Goal: Information Seeking & Learning: Learn about a topic

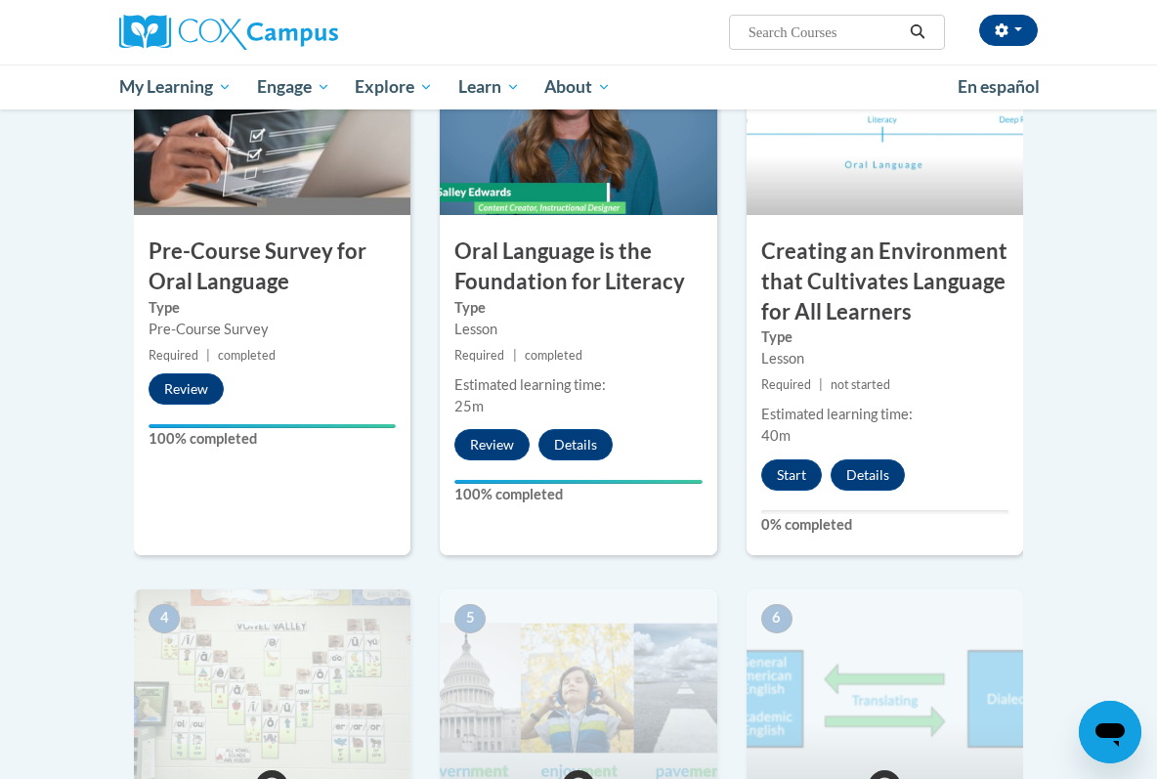
scroll to position [401, 0]
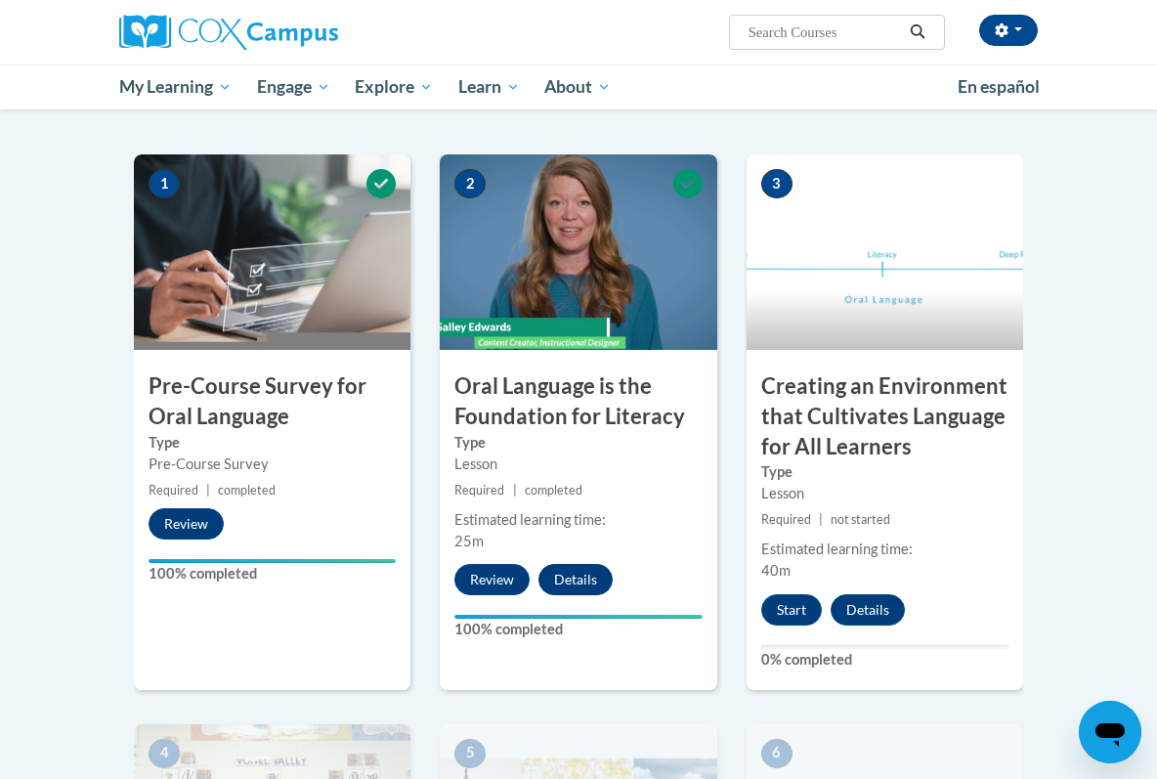
click at [575, 569] on button "Details" at bounding box center [575, 579] width 74 height 31
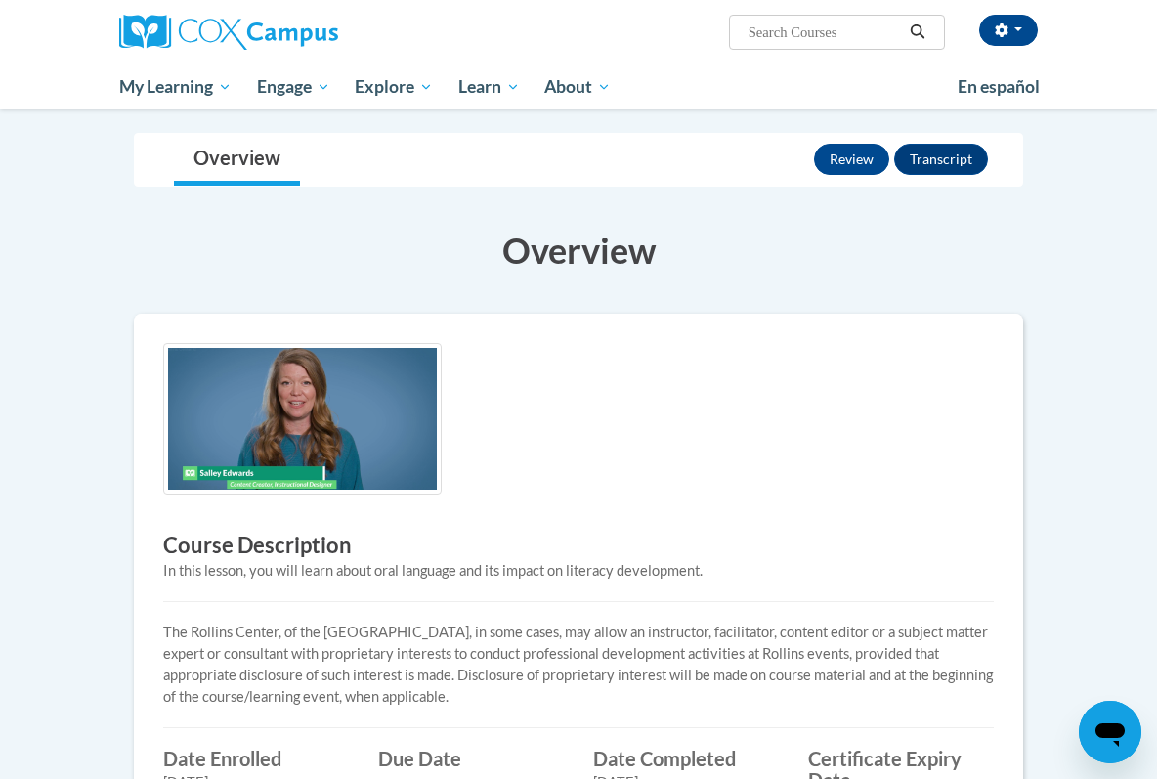
scroll to position [106, 0]
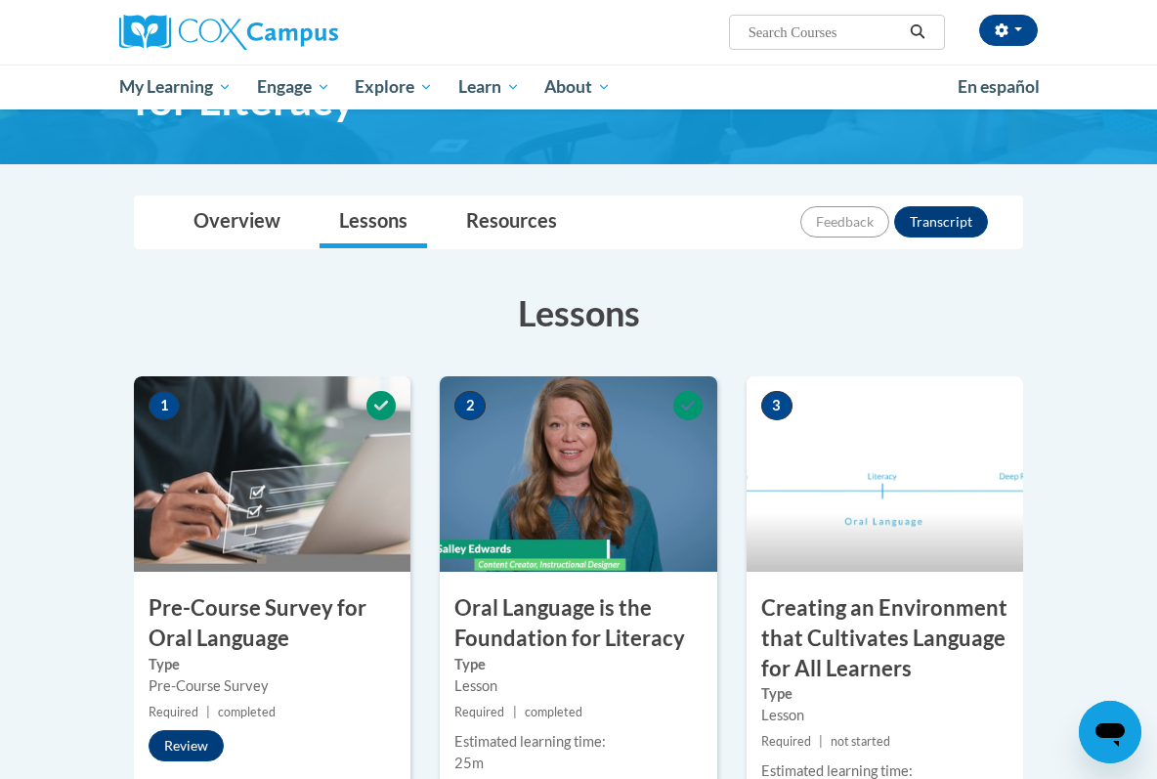
scroll to position [143, 0]
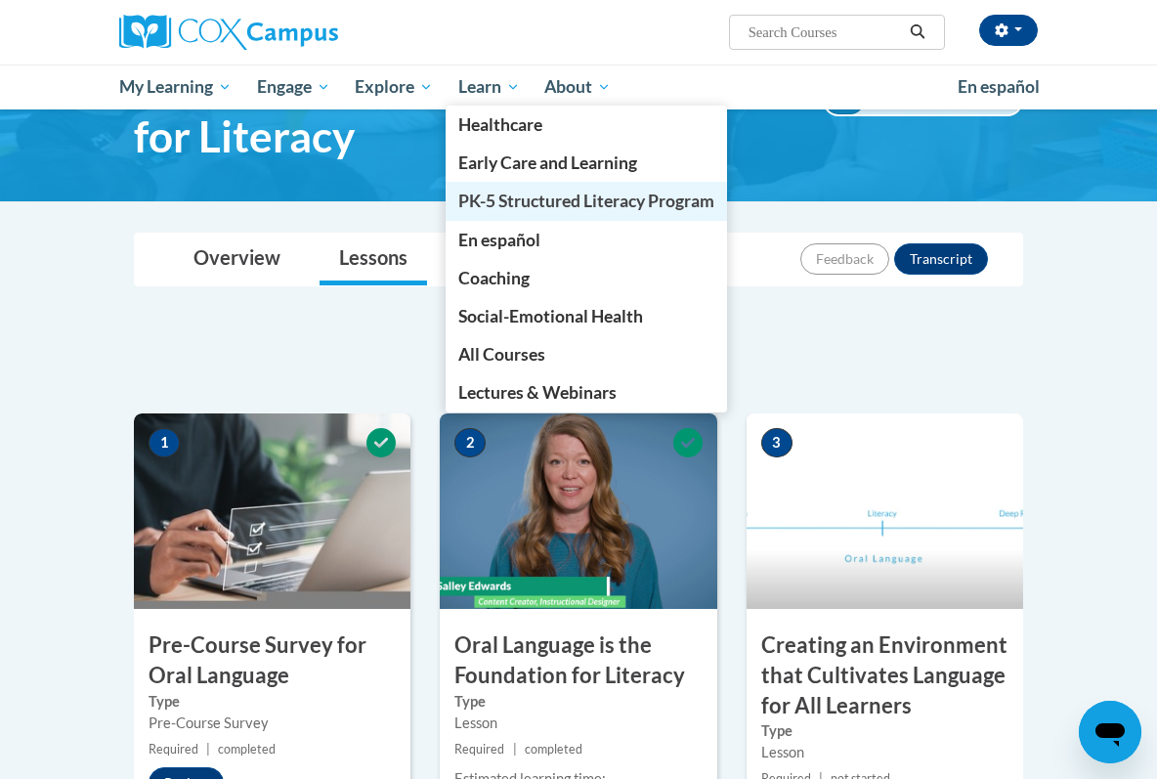
click at [542, 197] on span "PK-5 Structured Literacy Program" at bounding box center [586, 200] width 256 height 21
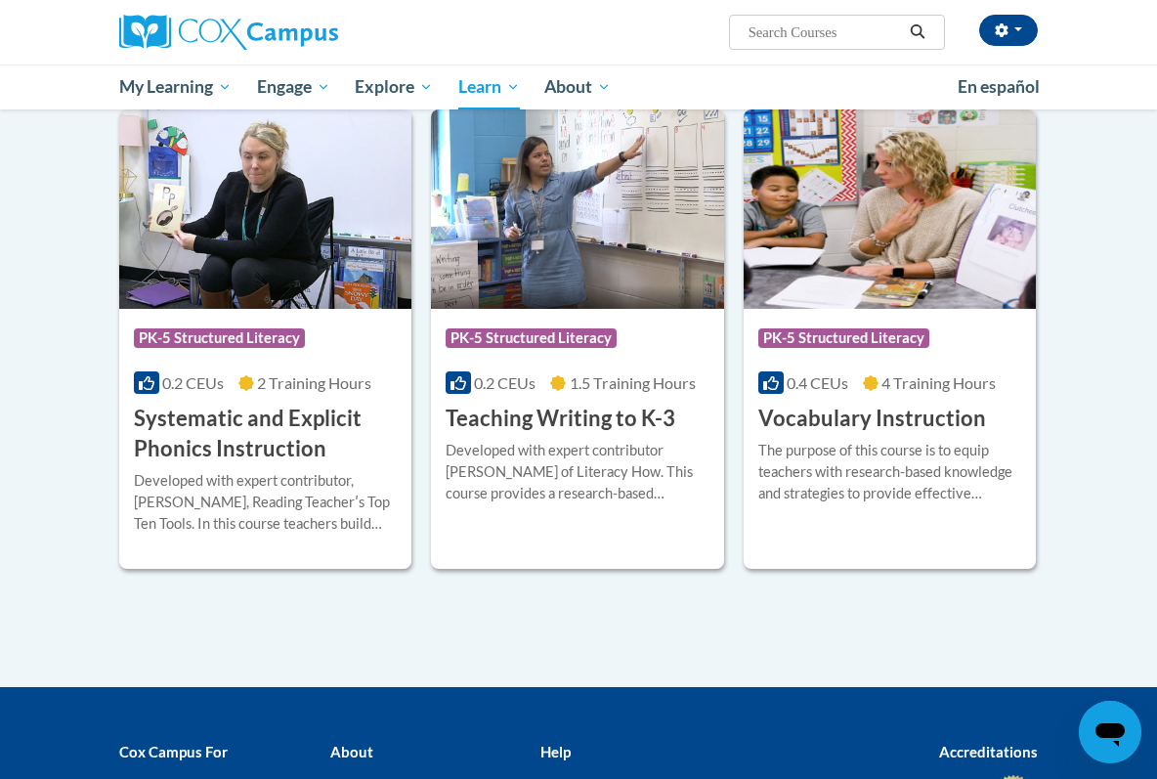
scroll to position [2124, 0]
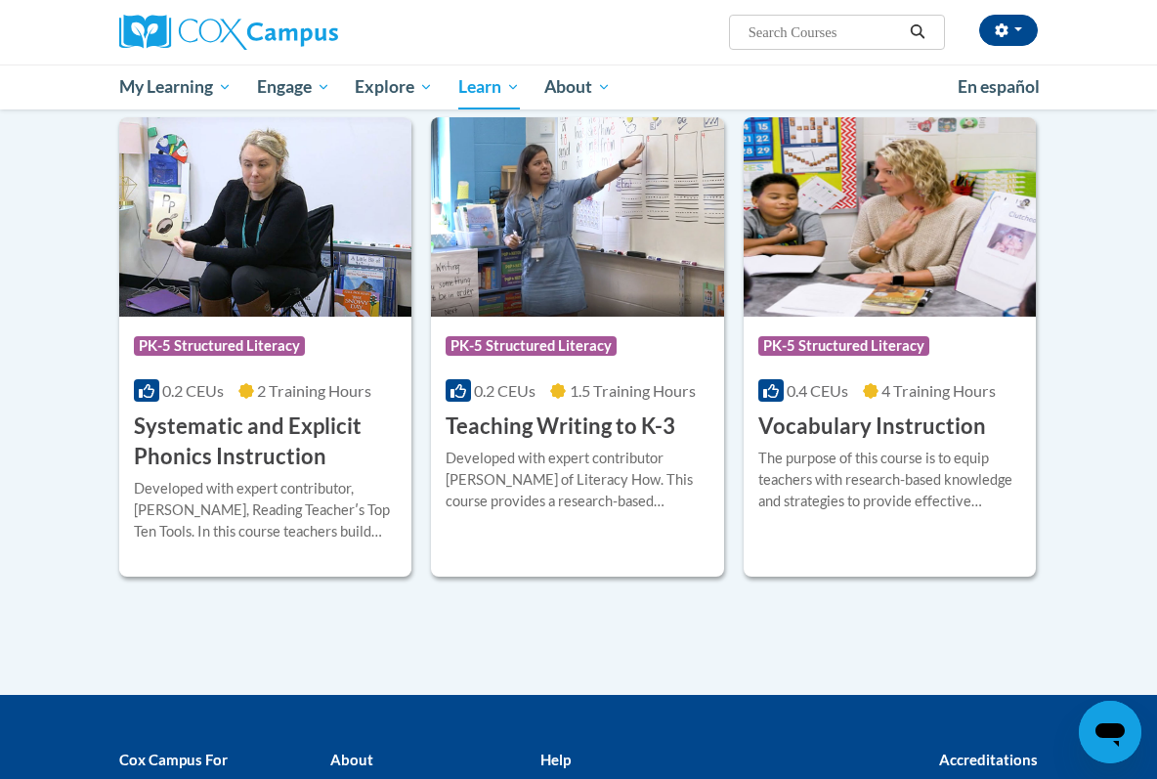
click at [922, 496] on div "The purpose of this course is to equip teachers with research-based knowledge a…" at bounding box center [889, 479] width 263 height 64
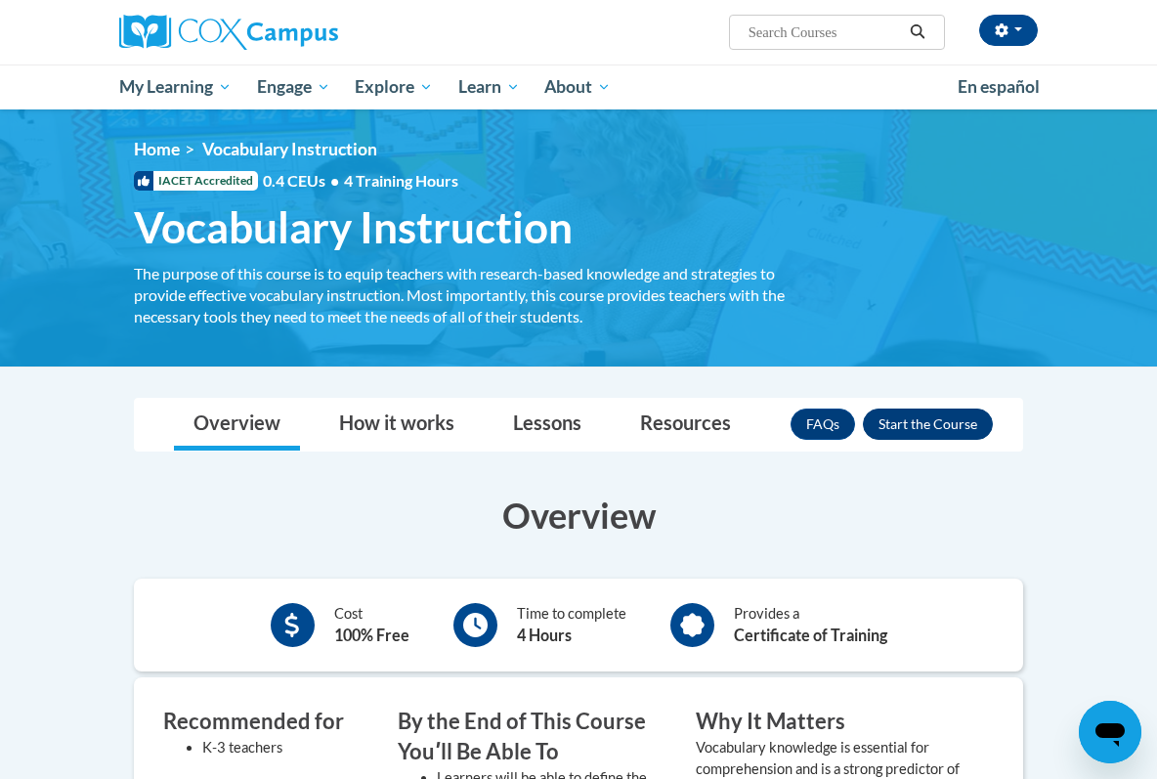
click at [948, 421] on button "Enroll" at bounding box center [928, 423] width 130 height 31
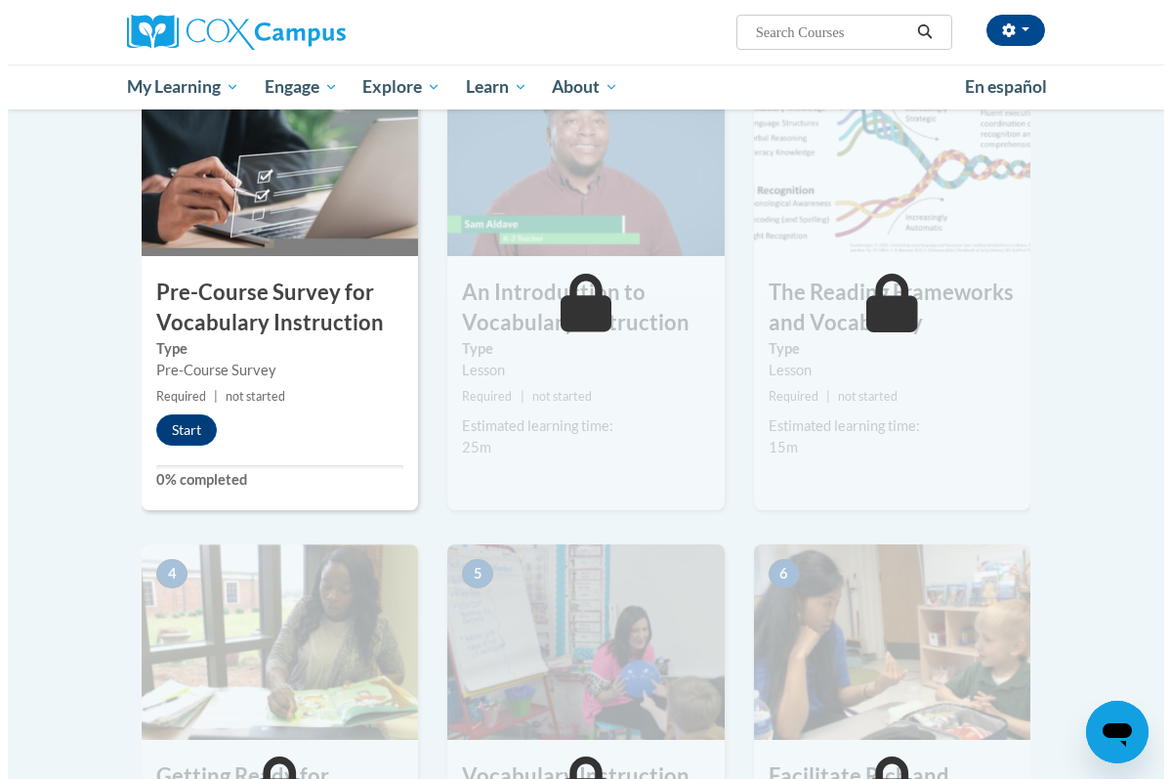
scroll to position [456, 0]
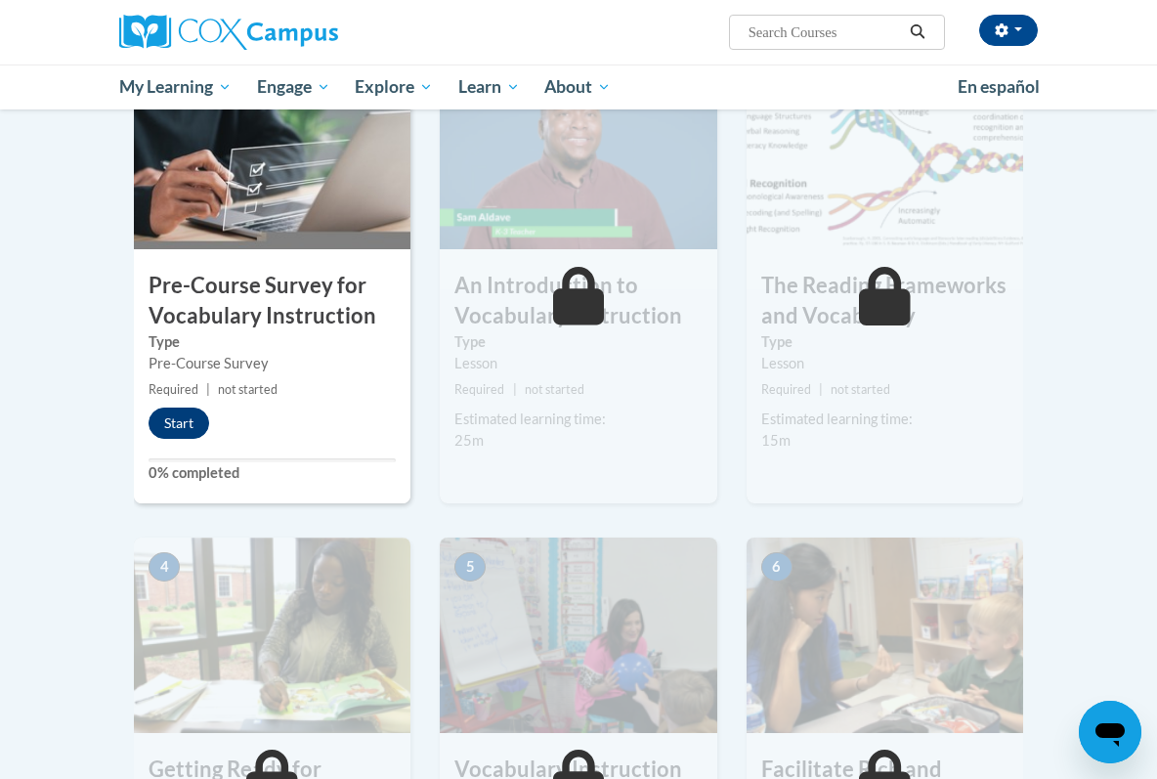
click at [186, 423] on button "Start" at bounding box center [178, 422] width 61 height 31
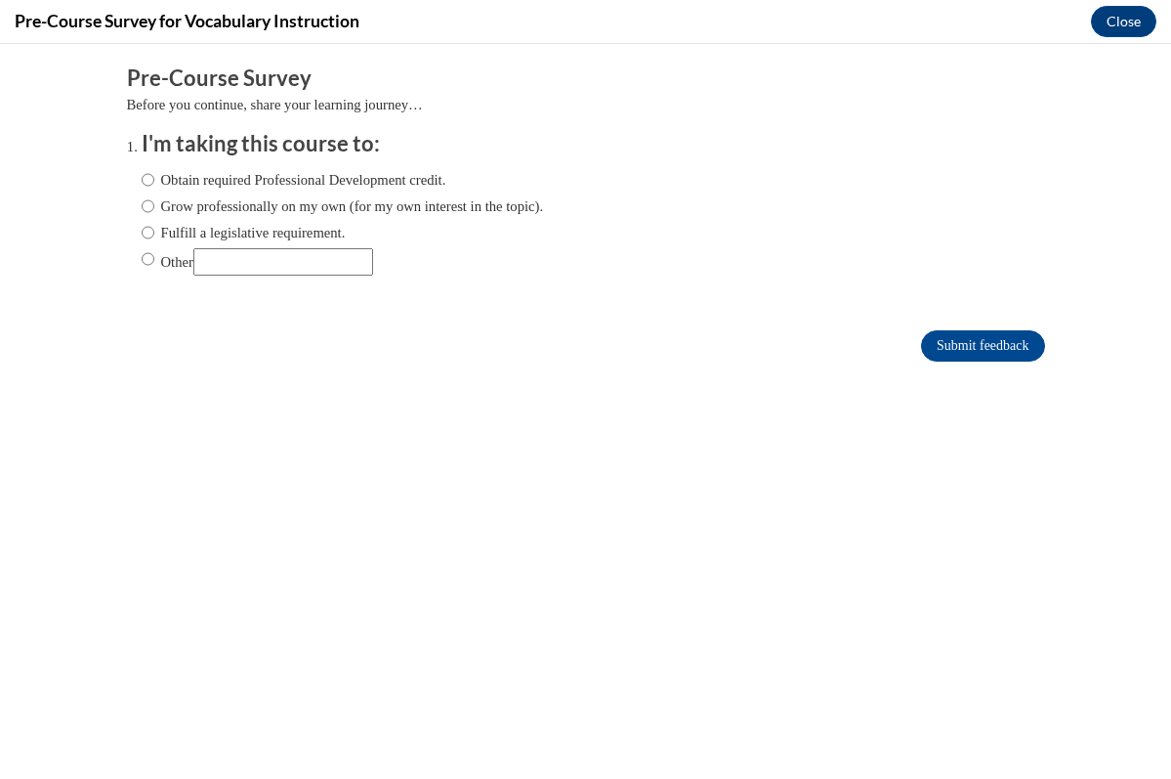
scroll to position [0, 0]
click at [410, 186] on label "Obtain required Professional Development credit." at bounding box center [294, 179] width 305 height 21
click at [154, 186] on input "Obtain required Professional Development credit." at bounding box center [148, 179] width 13 height 21
radio input "true"
click at [921, 336] on input "Submit feedback" at bounding box center [982, 345] width 123 height 31
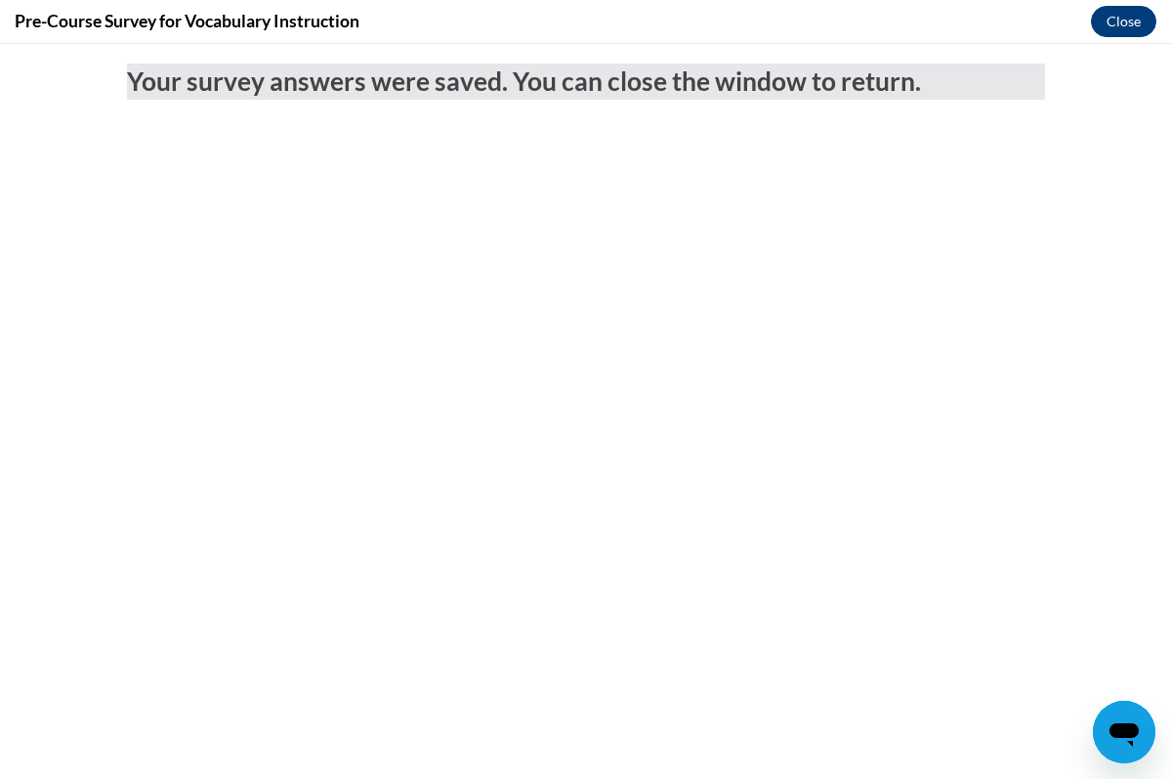
click at [1136, 23] on button "Close" at bounding box center [1123, 21] width 65 height 31
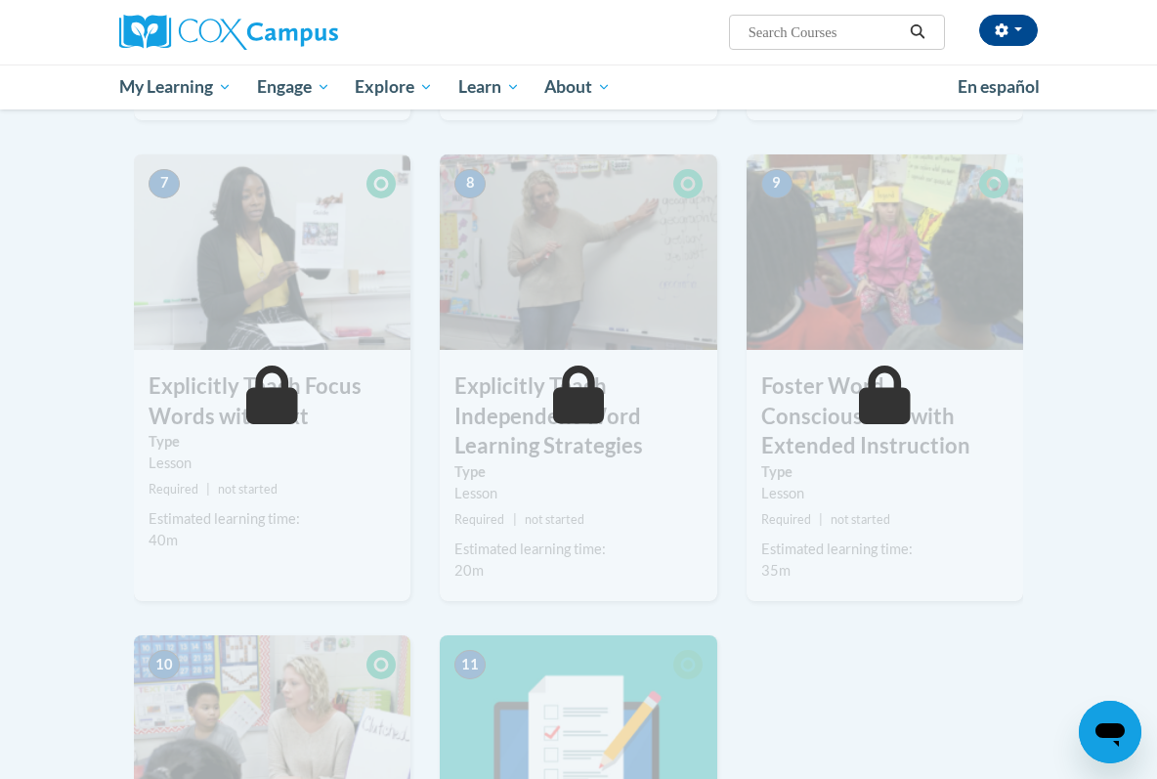
scroll to position [1191, 0]
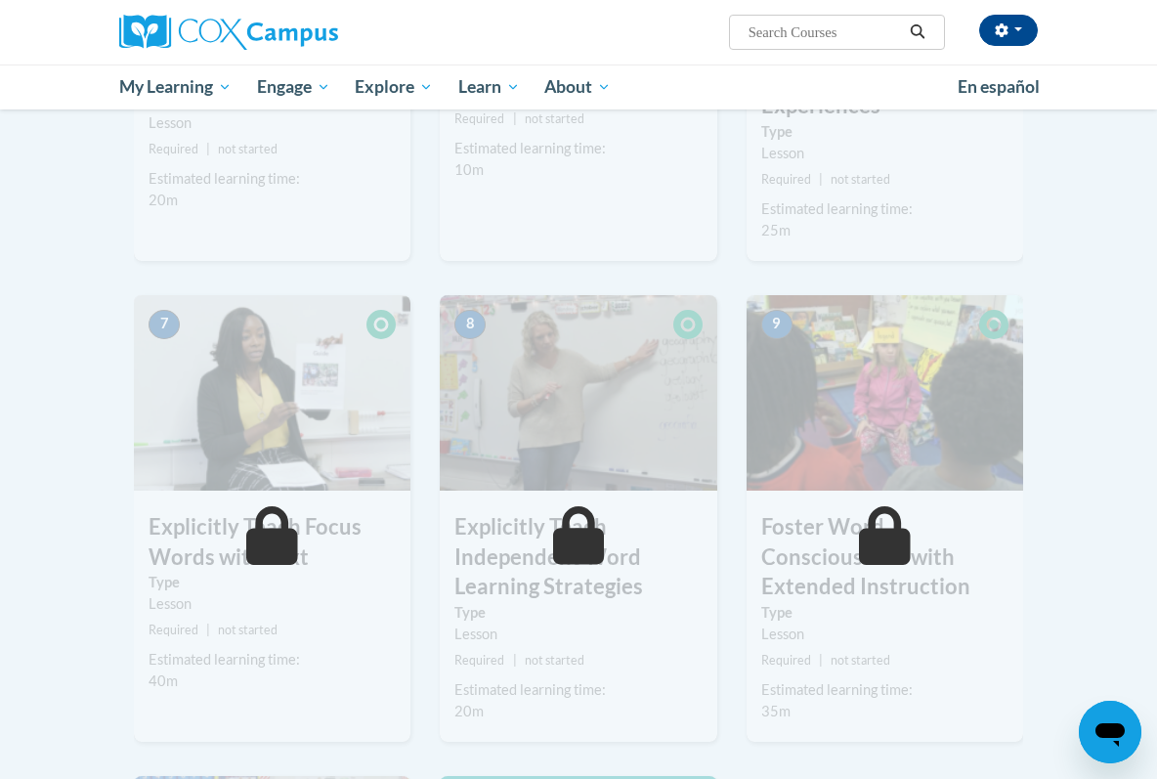
drag, startPoint x: 1156, startPoint y: 304, endPoint x: 1143, endPoint y: 417, distance: 114.0
click at [1143, 417] on body "Elizabeth Gonzalez (Eastern Daylight Time GMT-0400 ) My Profile Inbox My Transc…" at bounding box center [578, 277] width 1157 height 2936
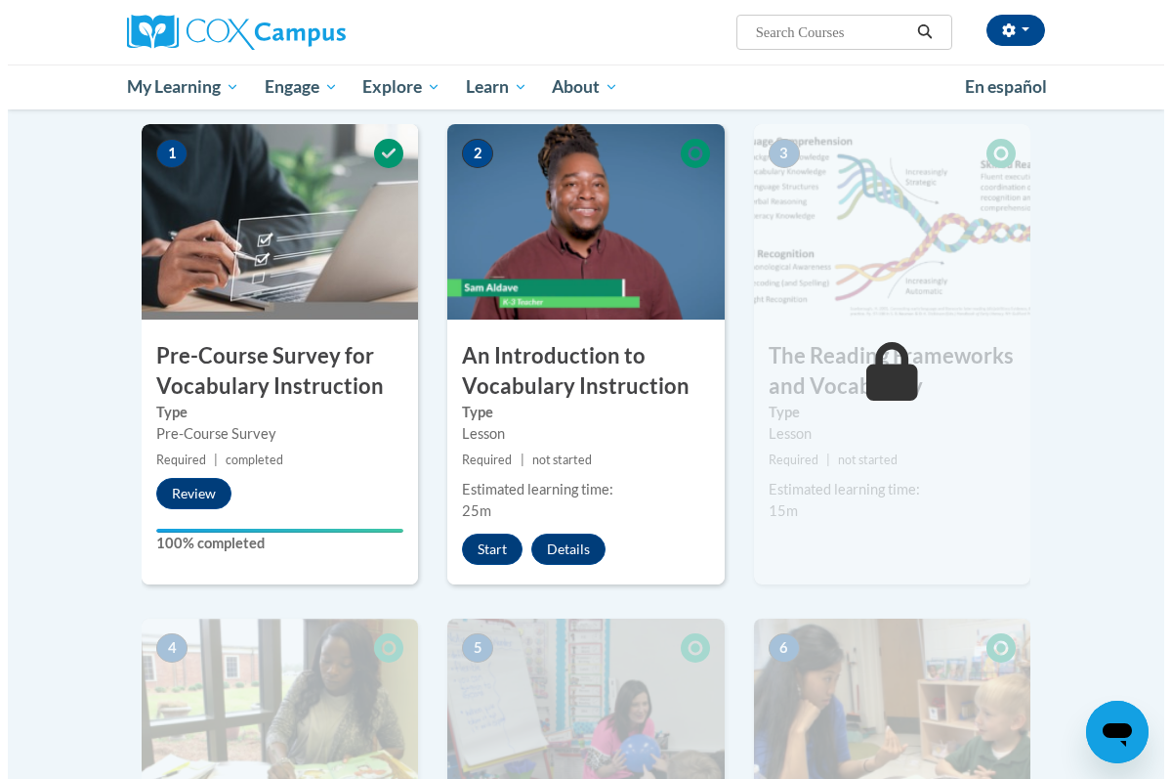
scroll to position [364, 0]
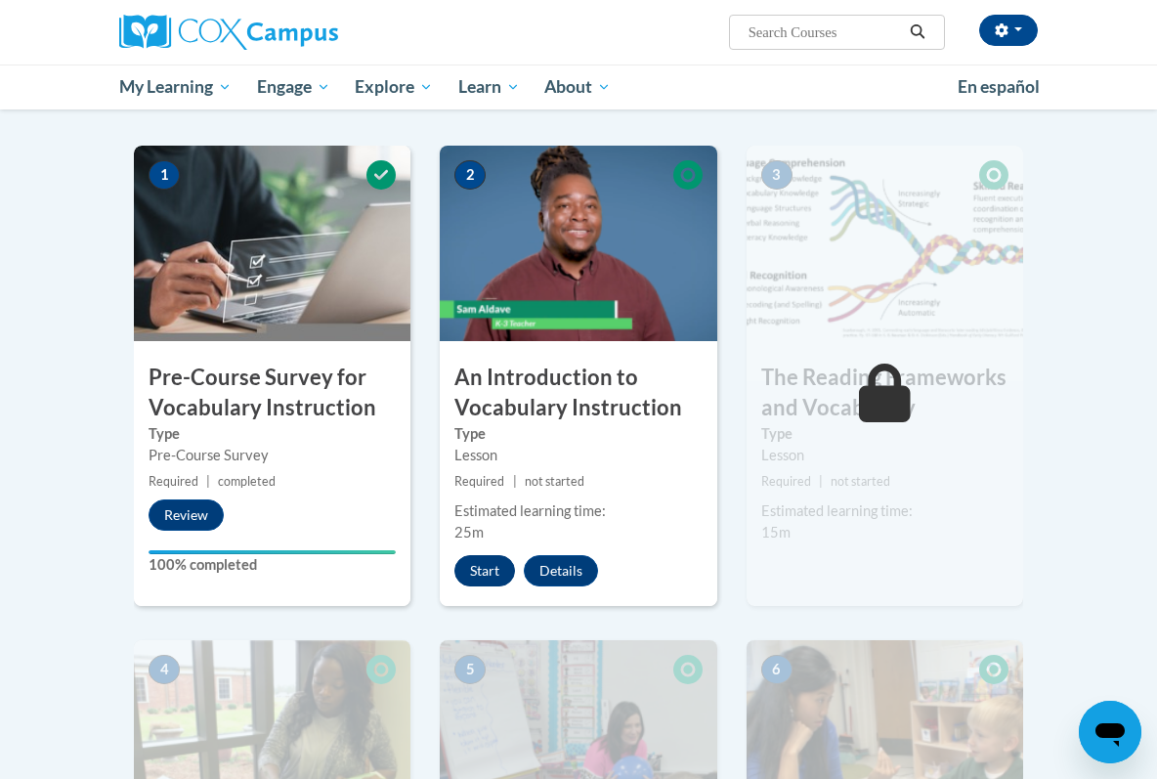
click at [493, 573] on button "Start" at bounding box center [484, 570] width 61 height 31
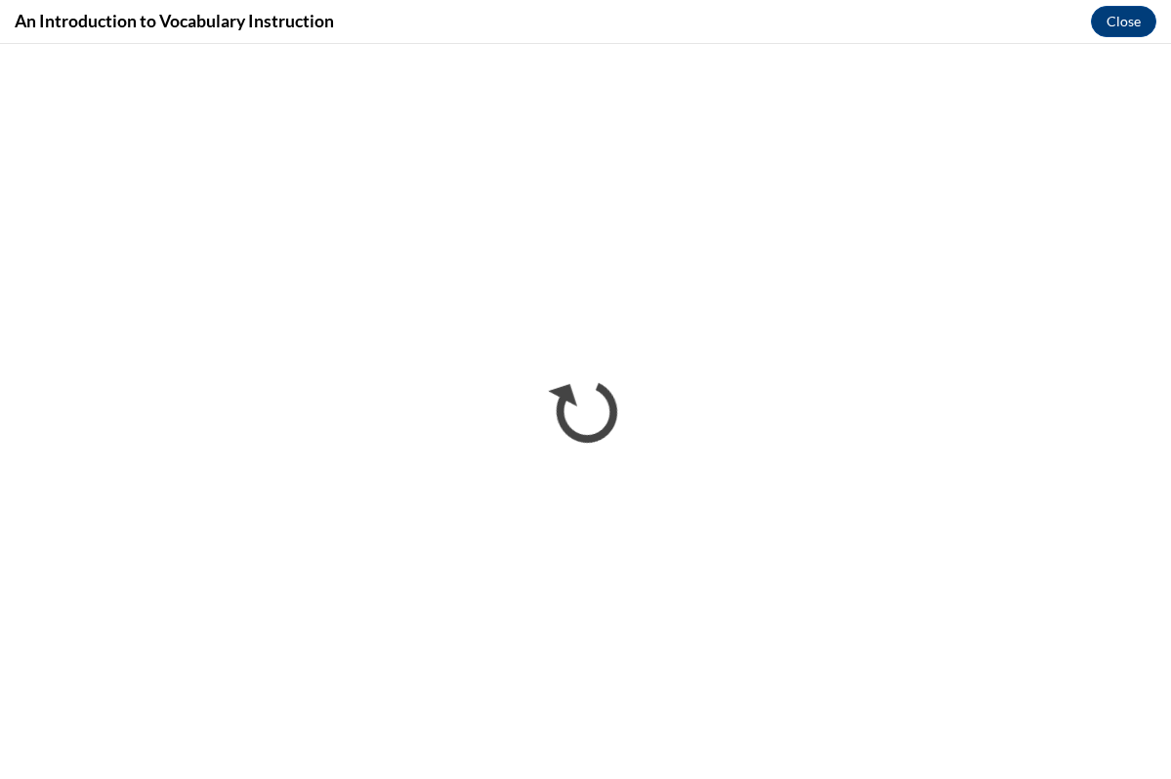
scroll to position [0, 0]
